Goal: Task Accomplishment & Management: Manage account settings

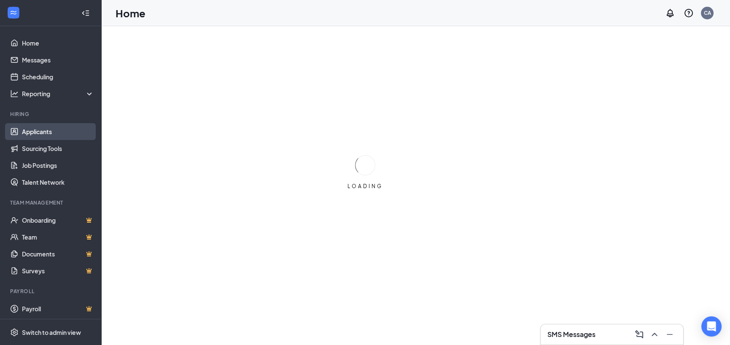
click at [38, 131] on link "Applicants" at bounding box center [58, 131] width 72 height 17
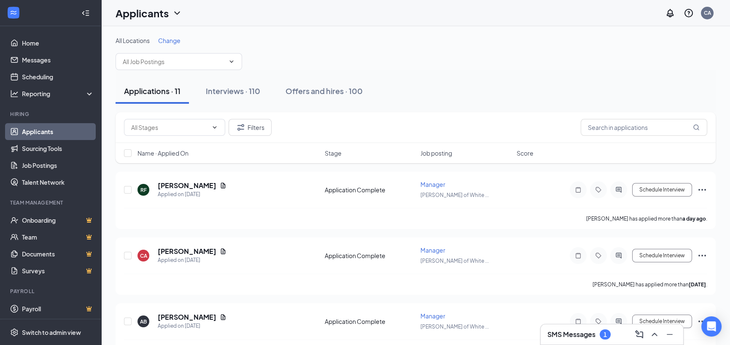
click at [546, 329] on div "SMS Messages 1" at bounding box center [611, 334] width 142 height 20
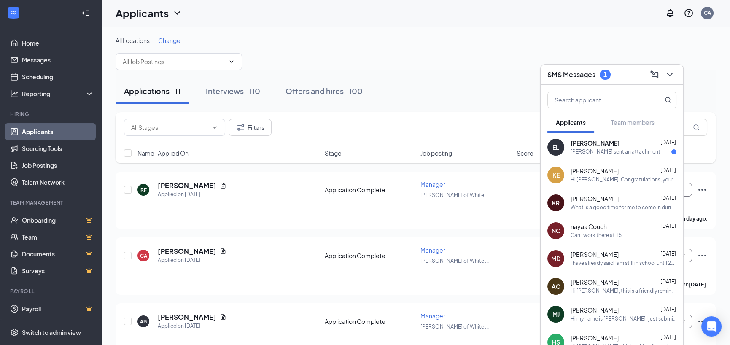
click at [598, 152] on div "[PERSON_NAME] sent an attachment" at bounding box center [615, 151] width 90 height 7
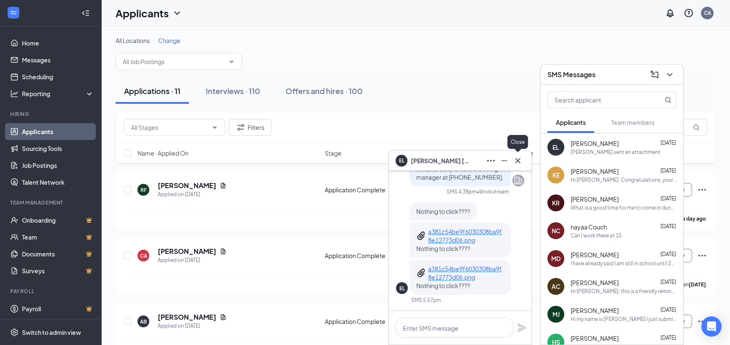
click at [519, 160] on icon "Cross" at bounding box center [518, 161] width 10 height 10
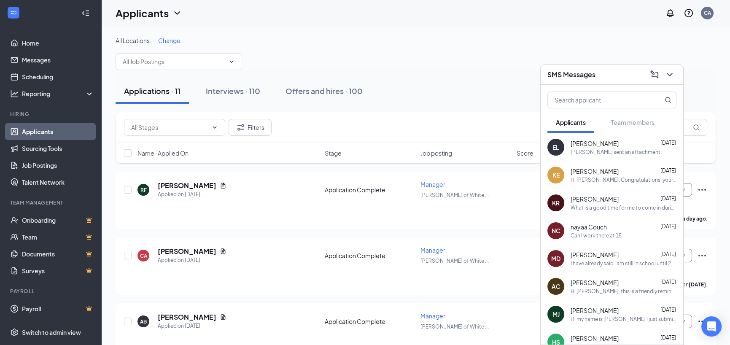
click at [172, 41] on span "Change" at bounding box center [169, 41] width 22 height 8
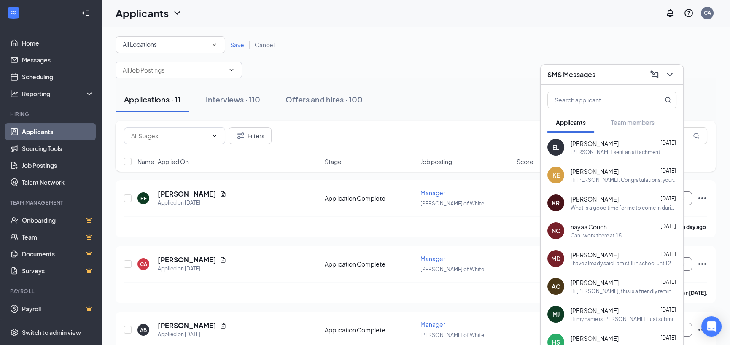
click at [161, 46] on div "All Locations" at bounding box center [170, 45] width 95 height 10
click at [159, 88] on span "[PERSON_NAME] of Clarkston" at bounding box center [163, 88] width 83 height 8
click at [233, 45] on span "Save" at bounding box center [237, 45] width 14 height 8
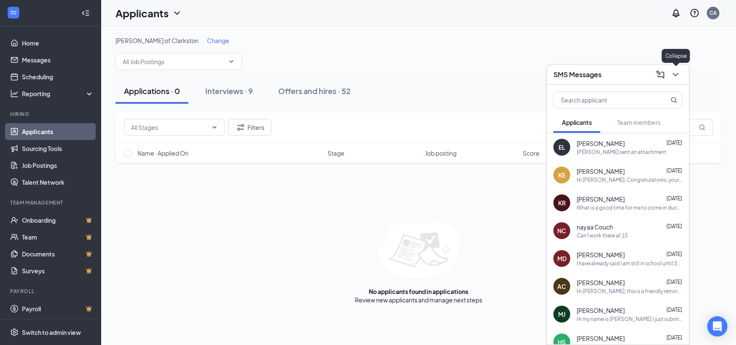
click at [674, 78] on icon "ChevronDown" at bounding box center [676, 75] width 10 height 10
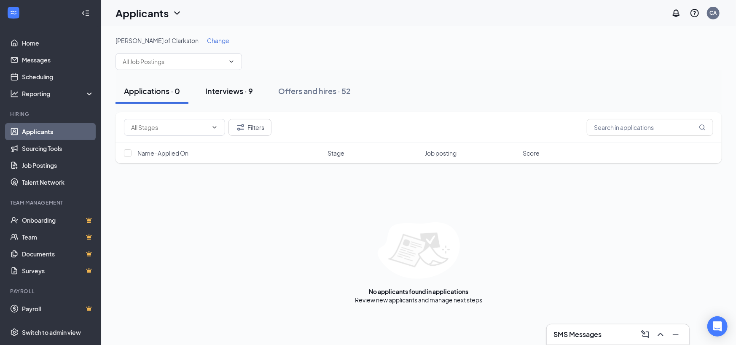
click at [218, 95] on div "Interviews · 9" at bounding box center [229, 91] width 48 height 11
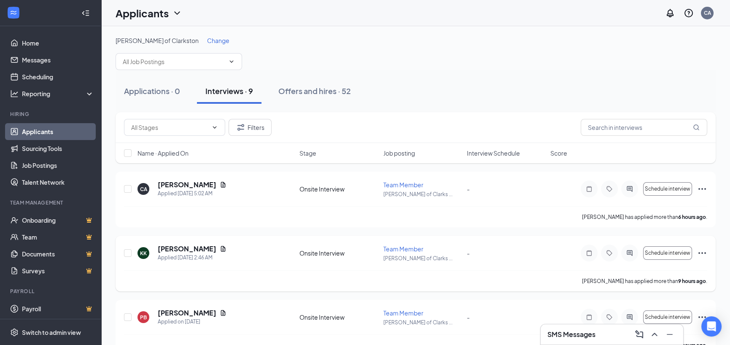
scroll to position [42, 0]
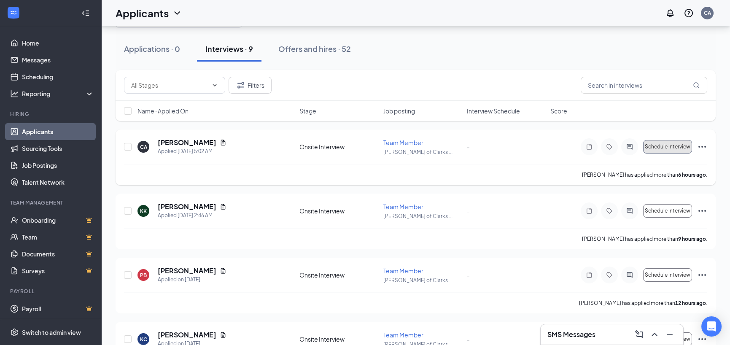
click at [660, 147] on span "Schedule interview" at bounding box center [668, 147] width 46 height 6
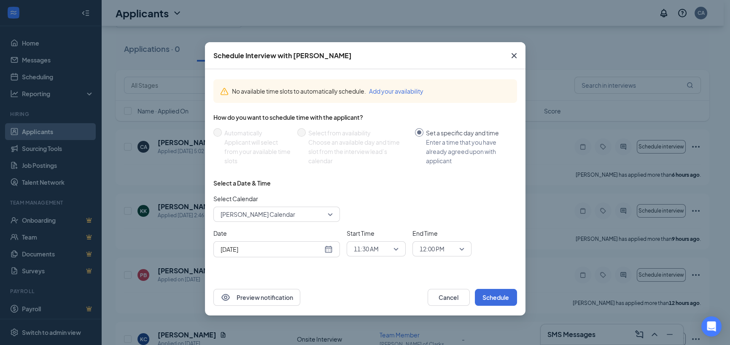
click at [327, 252] on div "[DATE]" at bounding box center [276, 248] width 112 height 9
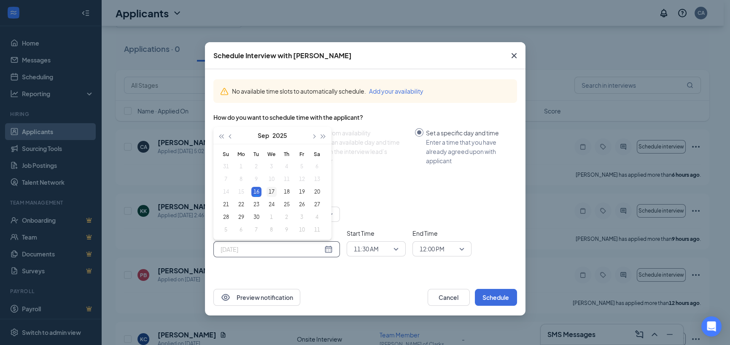
type input "[DATE]"
click at [272, 194] on div "17" at bounding box center [271, 192] width 10 height 10
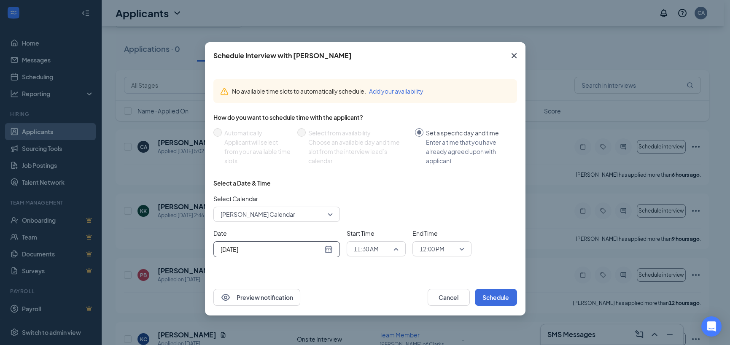
click at [400, 250] on div "11:30 AM" at bounding box center [376, 248] width 59 height 15
click at [378, 147] on span "10:30 AM" at bounding box center [365, 148] width 25 height 9
click at [467, 251] on div "12:00 PM" at bounding box center [441, 248] width 59 height 15
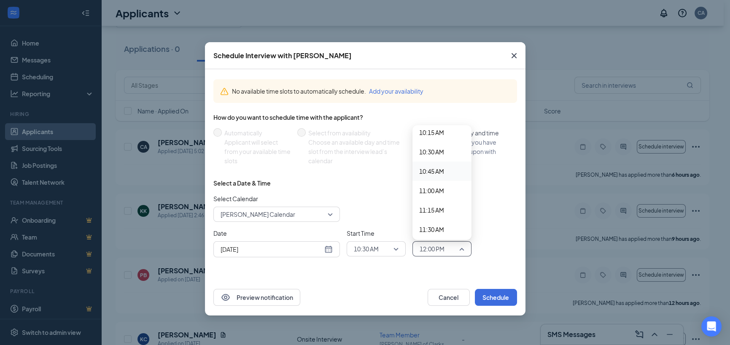
click at [443, 172] on span "10:45 AM" at bounding box center [431, 171] width 25 height 9
click at [492, 296] on button "Schedule" at bounding box center [496, 297] width 42 height 17
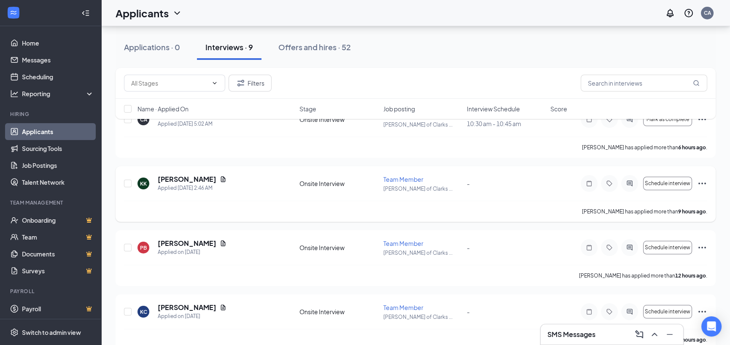
scroll to position [84, 0]
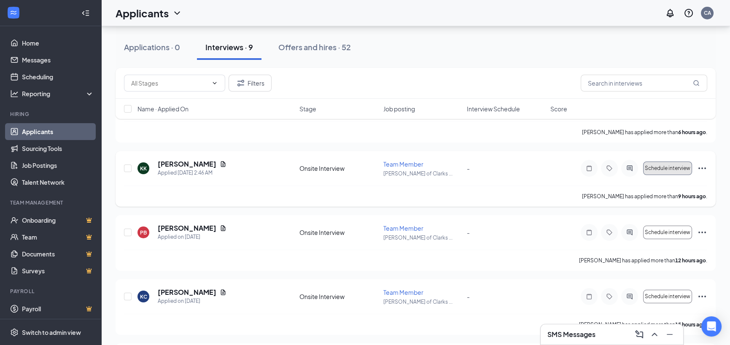
click at [674, 169] on span "Schedule interview" at bounding box center [668, 168] width 46 height 6
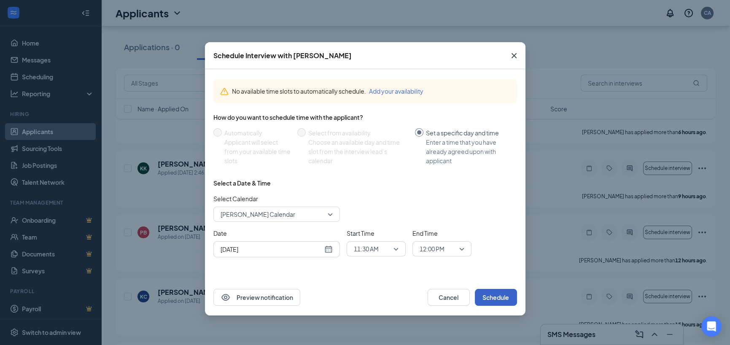
click at [500, 292] on button "Schedule" at bounding box center [496, 297] width 42 height 17
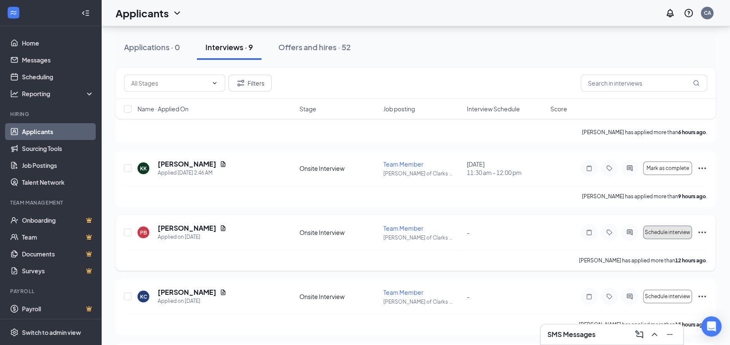
click at [662, 231] on span "Schedule interview" at bounding box center [668, 232] width 46 height 6
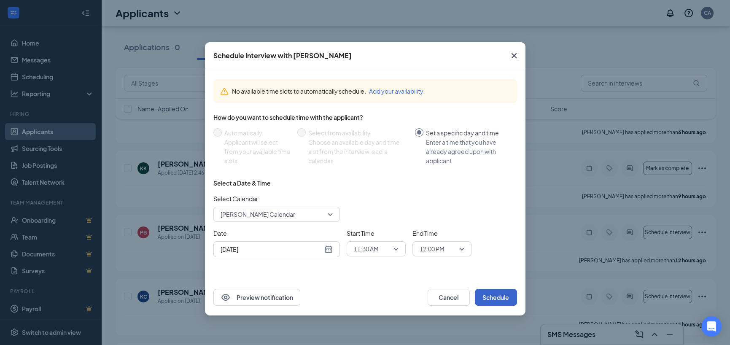
click at [499, 298] on button "Schedule" at bounding box center [496, 297] width 42 height 17
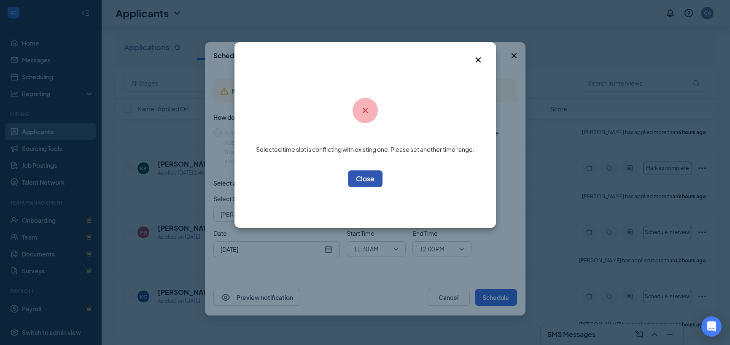
click at [374, 182] on button "OK" at bounding box center [365, 178] width 35 height 17
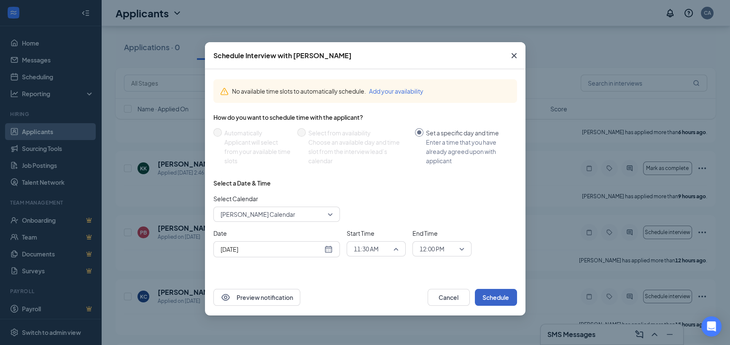
click at [400, 250] on div "11:30 AM" at bounding box center [376, 248] width 59 height 15
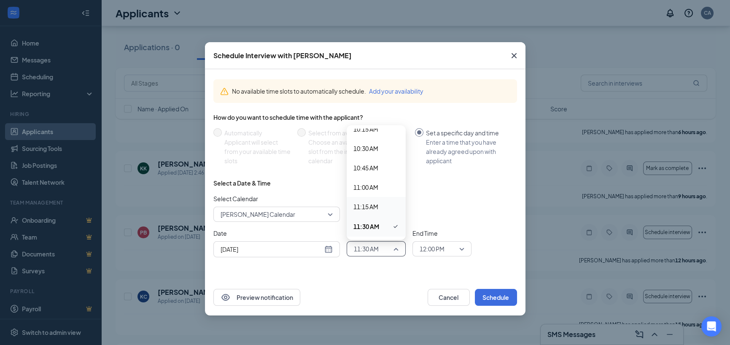
click at [385, 204] on span "11:15 AM" at bounding box center [376, 206] width 46 height 9
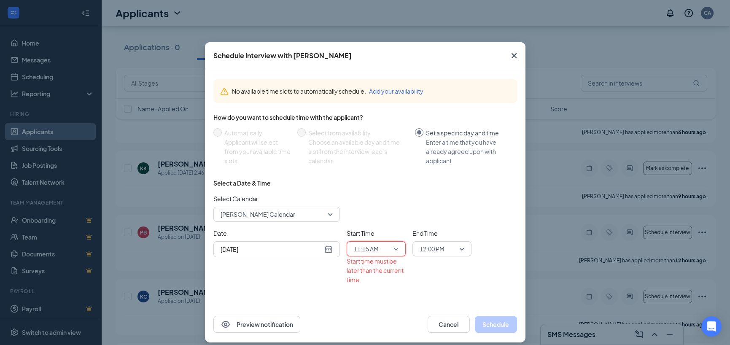
click at [440, 251] on span "12:00 PM" at bounding box center [431, 248] width 25 height 13
click at [438, 186] on span "11:30 AM" at bounding box center [431, 187] width 25 height 9
click at [466, 263] on div "End Time 11:30 AM 11:15 AM 11:30 AM 11:45 AM 12:00 AM 12:15 AM 12:30 AM 12:45 A…" at bounding box center [441, 256] width 59 height 56
click at [433, 264] on div "End Time 11:30 AM 11:15 AM 11:30 AM 11:45 AM 12:00 AM 12:15 AM 12:30 AM 12:45 A…" at bounding box center [441, 256] width 59 height 56
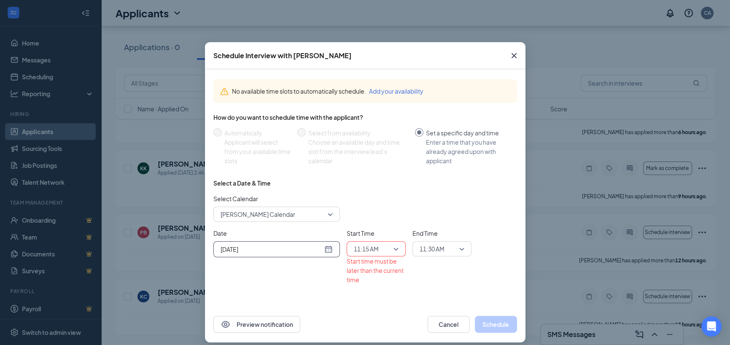
click at [320, 251] on div "[DATE]" at bounding box center [276, 248] width 112 height 9
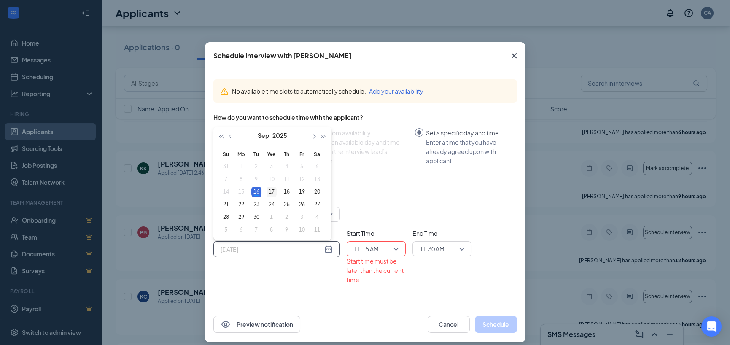
type input "[DATE]"
click at [272, 192] on div "17" at bounding box center [271, 192] width 10 height 10
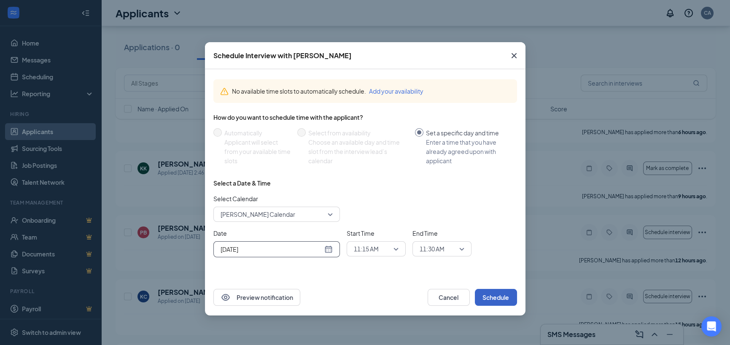
click at [493, 294] on button "Schedule" at bounding box center [496, 297] width 42 height 17
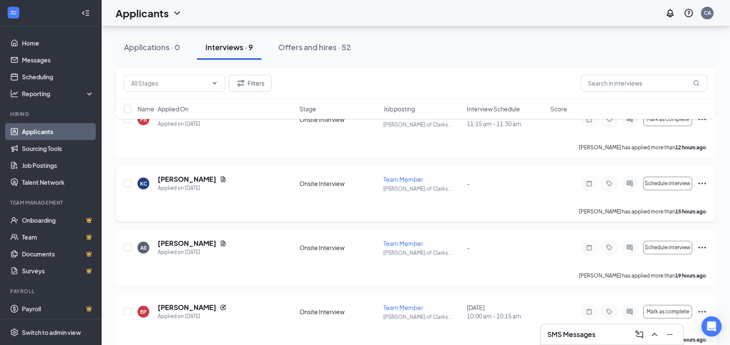
scroll to position [211, 0]
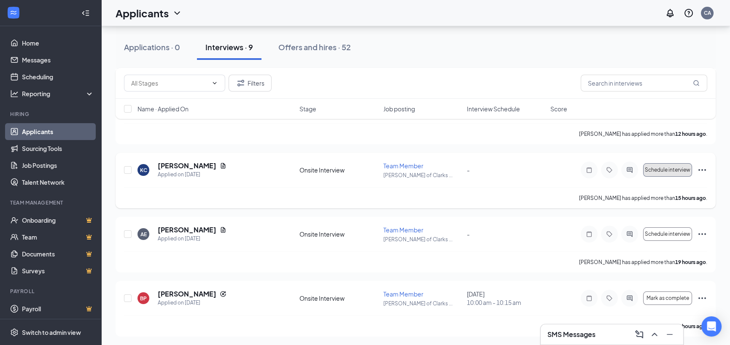
click at [653, 169] on span "Schedule interview" at bounding box center [668, 170] width 46 height 6
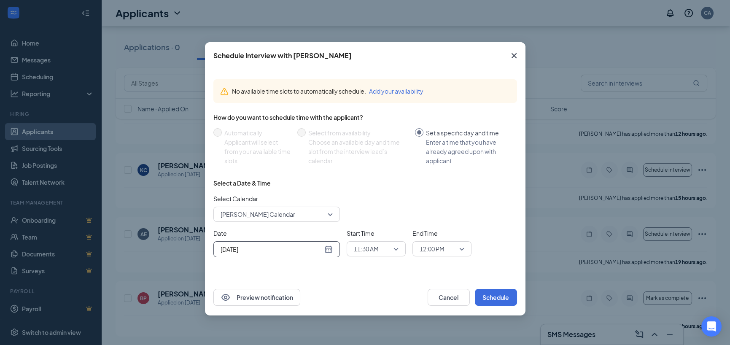
click at [314, 250] on input "[DATE]" at bounding box center [271, 248] width 102 height 9
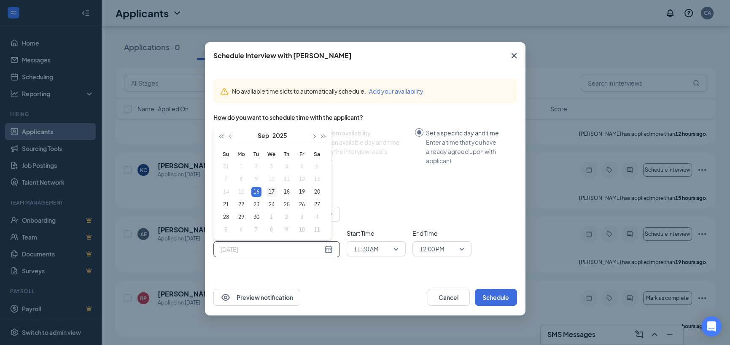
type input "[DATE]"
click at [266, 188] on td "17" at bounding box center [271, 191] width 15 height 13
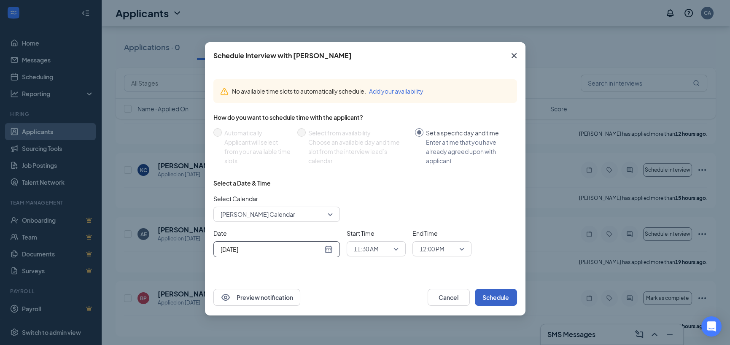
click at [490, 295] on button "Schedule" at bounding box center [496, 297] width 42 height 17
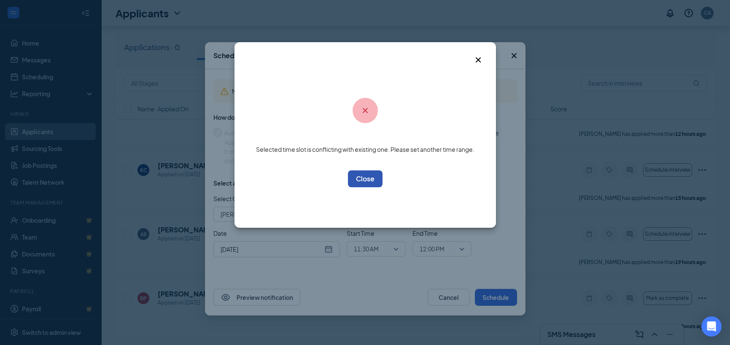
click at [368, 185] on button "OK" at bounding box center [365, 178] width 35 height 17
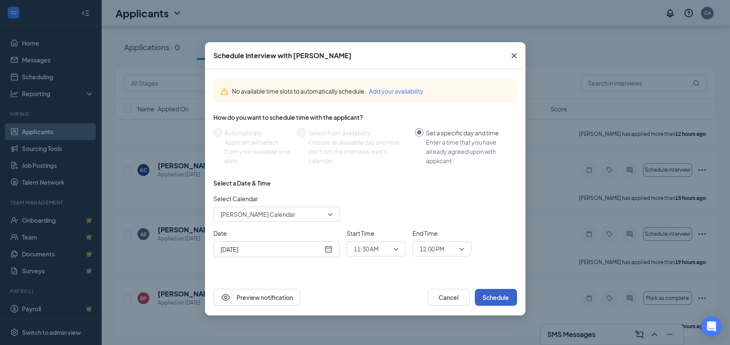
click at [396, 249] on span "11:30 AM" at bounding box center [376, 248] width 45 height 13
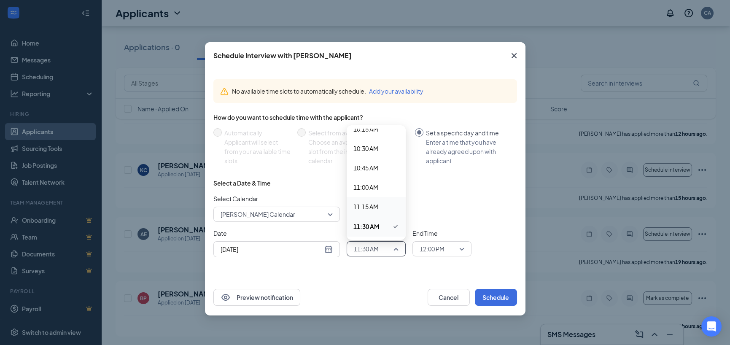
click at [383, 207] on span "11:15 AM" at bounding box center [376, 206] width 46 height 9
click at [460, 251] on span "12:00 PM" at bounding box center [441, 248] width 45 height 13
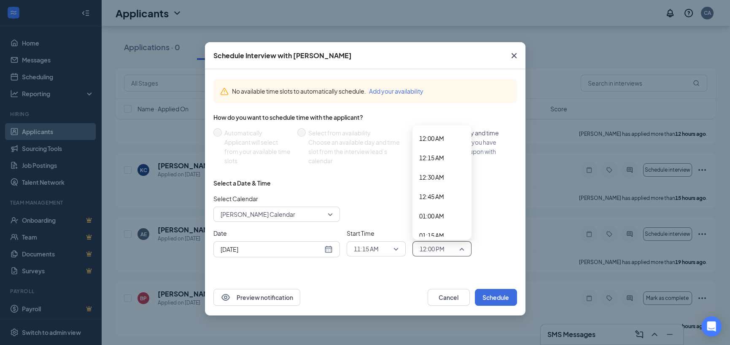
scroll to position [843, 0]
click at [440, 185] on span "11:30 AM" at bounding box center [431, 187] width 25 height 9
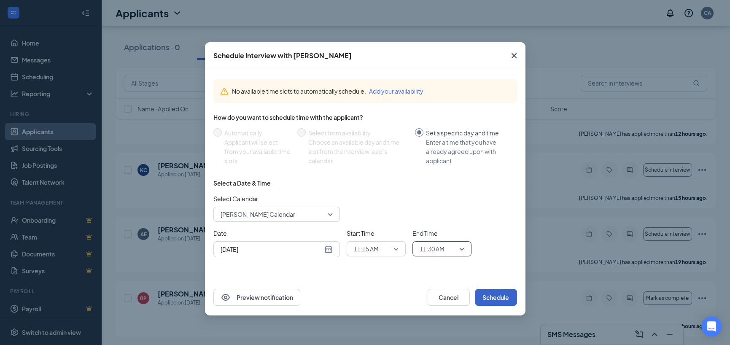
click at [492, 291] on button "Schedule" at bounding box center [496, 297] width 42 height 17
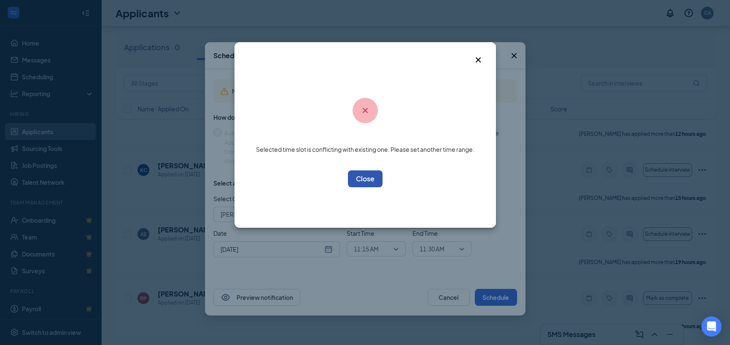
click at [376, 181] on button "OK" at bounding box center [365, 178] width 35 height 17
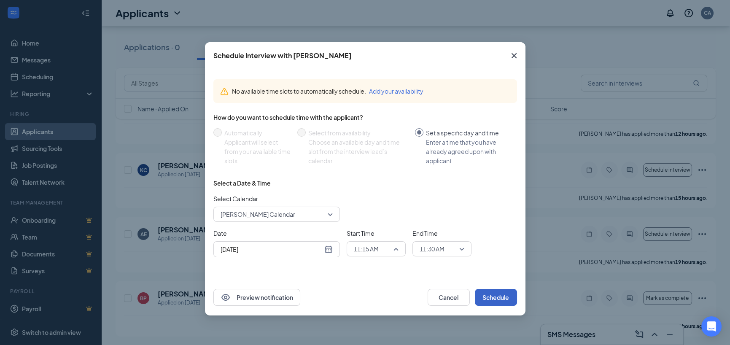
click at [397, 248] on span "11:15 AM" at bounding box center [376, 248] width 45 height 13
click at [373, 199] on span "12:15 PM" at bounding box center [365, 200] width 25 height 9
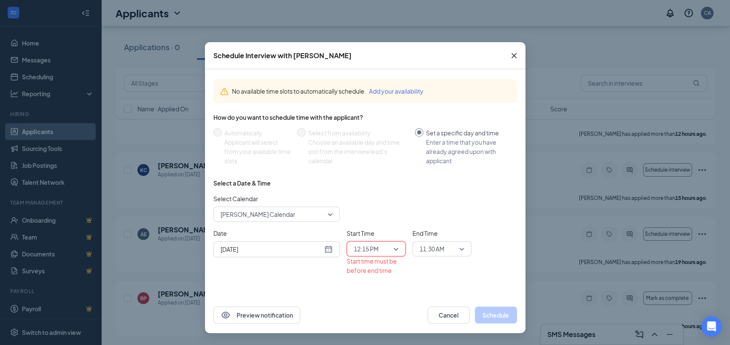
click at [458, 249] on span "11:30 AM" at bounding box center [441, 248] width 45 height 13
click at [463, 232] on div "12:00 PM" at bounding box center [441, 226] width 59 height 19
click at [462, 251] on span "12:00 PM" at bounding box center [441, 248] width 45 height 13
click at [463, 230] on div "12:00 PM" at bounding box center [441, 226] width 59 height 20
click at [460, 253] on span "12:00 PM" at bounding box center [441, 248] width 45 height 13
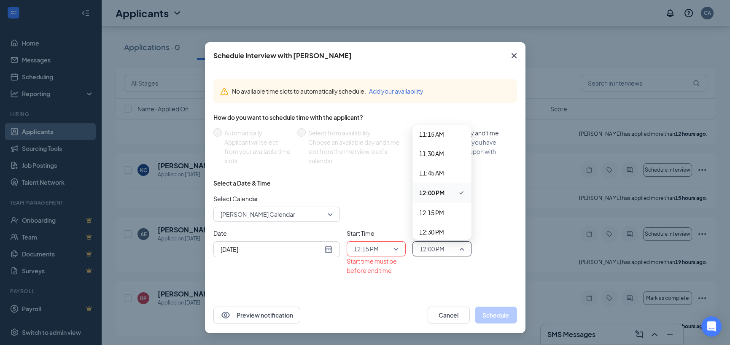
scroll to position [894, 0]
click at [443, 220] on div "12:30 PM" at bounding box center [441, 214] width 59 height 19
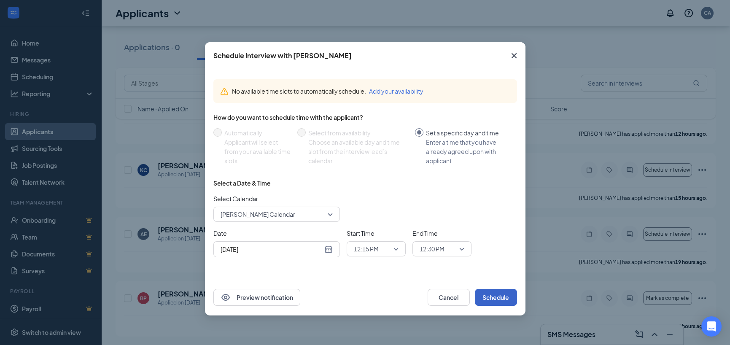
click at [508, 289] on button "Schedule" at bounding box center [496, 297] width 42 height 17
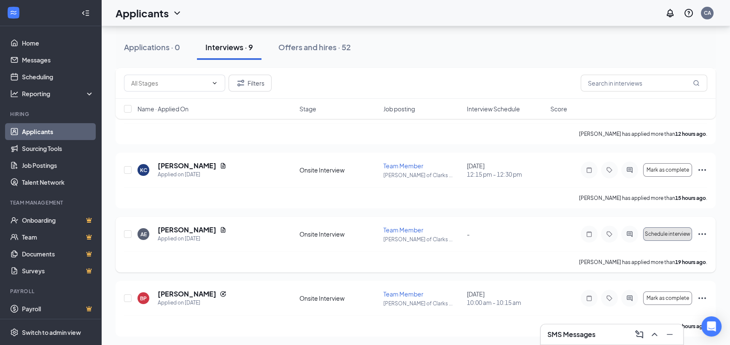
click at [663, 236] on span "Schedule interview" at bounding box center [668, 234] width 46 height 6
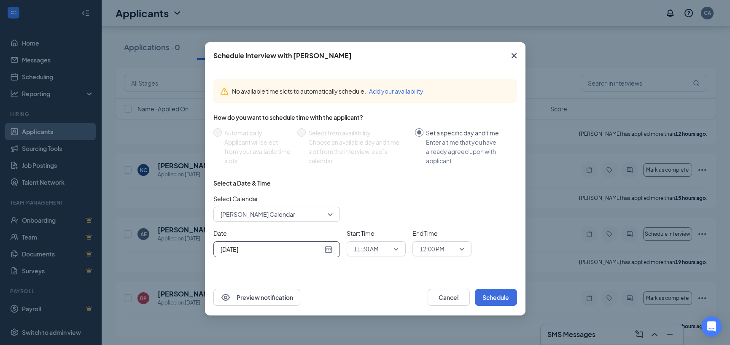
click at [329, 252] on div "[DATE]" at bounding box center [276, 248] width 112 height 9
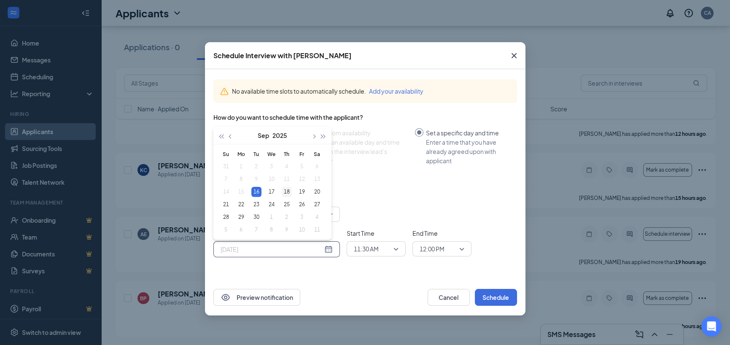
type input "[DATE]"
click at [290, 191] on div "18" at bounding box center [287, 192] width 10 height 10
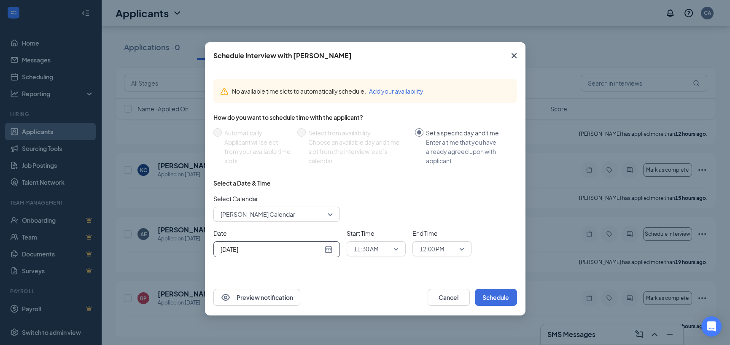
click at [395, 248] on span "11:30 AM" at bounding box center [376, 248] width 45 height 13
click at [378, 146] on span "10:30 AM" at bounding box center [365, 148] width 25 height 9
click at [466, 247] on div "12:00 PM" at bounding box center [441, 248] width 59 height 15
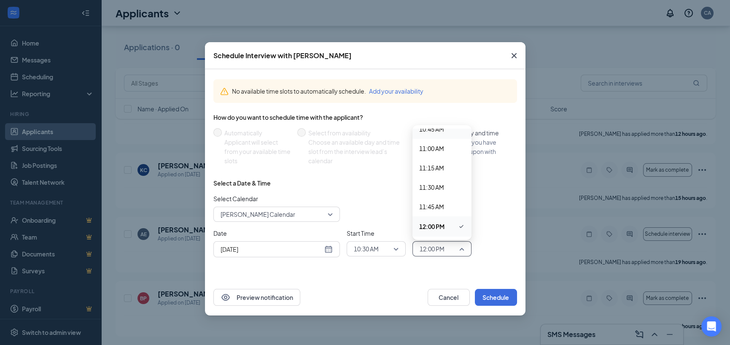
click at [438, 132] on span "10:45 AM" at bounding box center [431, 128] width 25 height 9
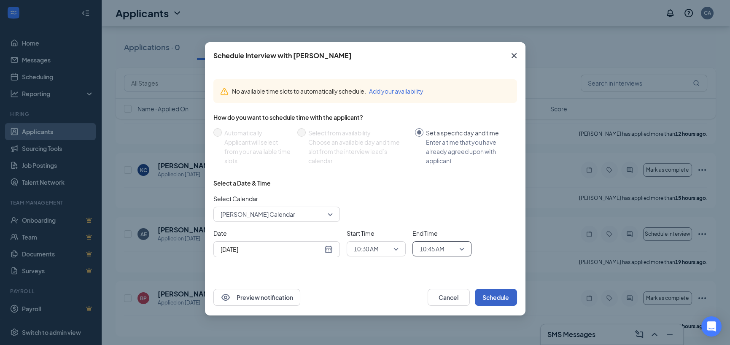
click at [498, 296] on button "Schedule" at bounding box center [496, 297] width 42 height 17
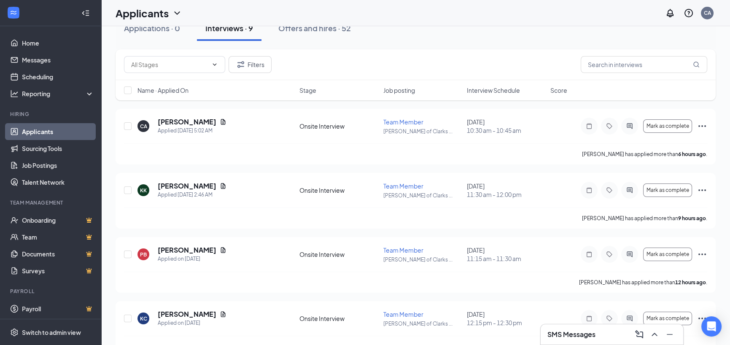
scroll to position [0, 0]
